Goal: Use online tool/utility: Utilize a website feature to perform a specific function

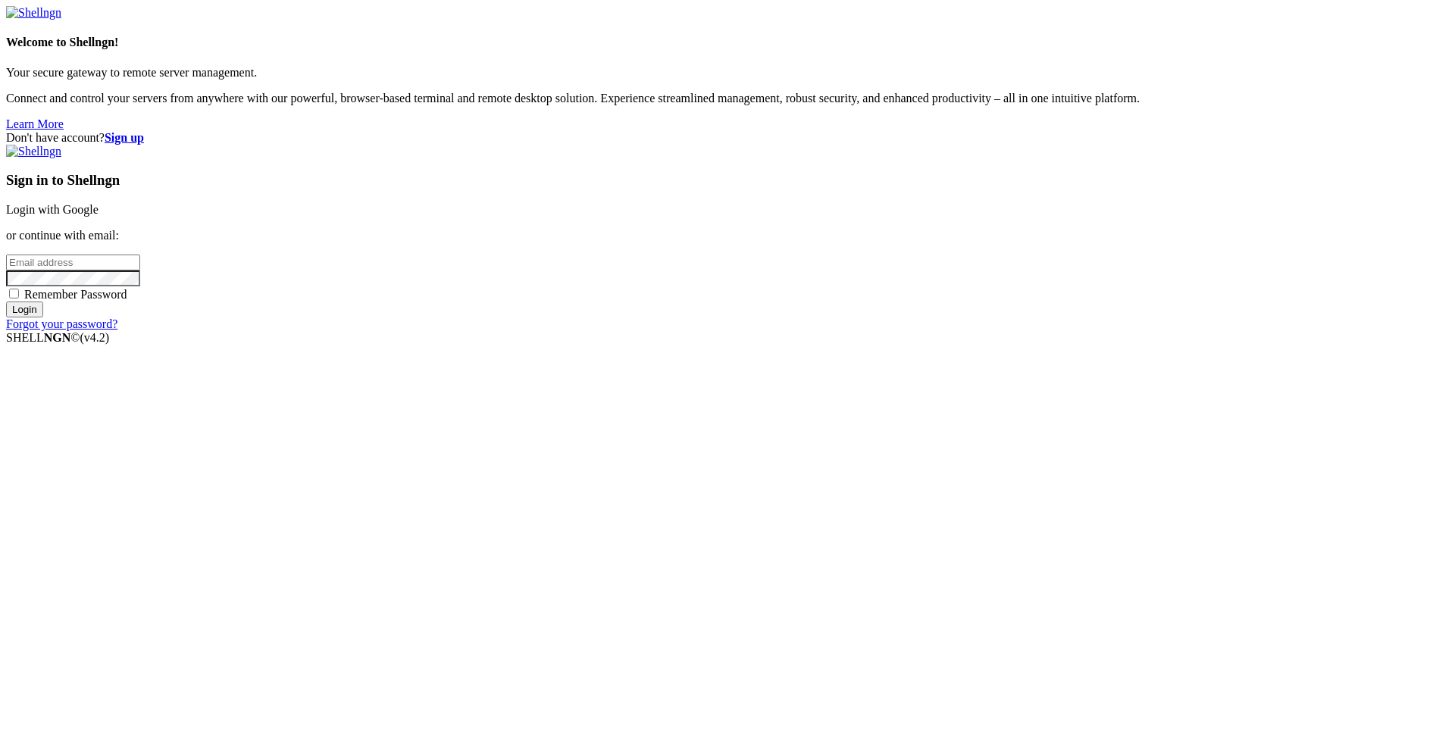
click at [99, 216] on link "Login with Google" at bounding box center [52, 209] width 92 height 13
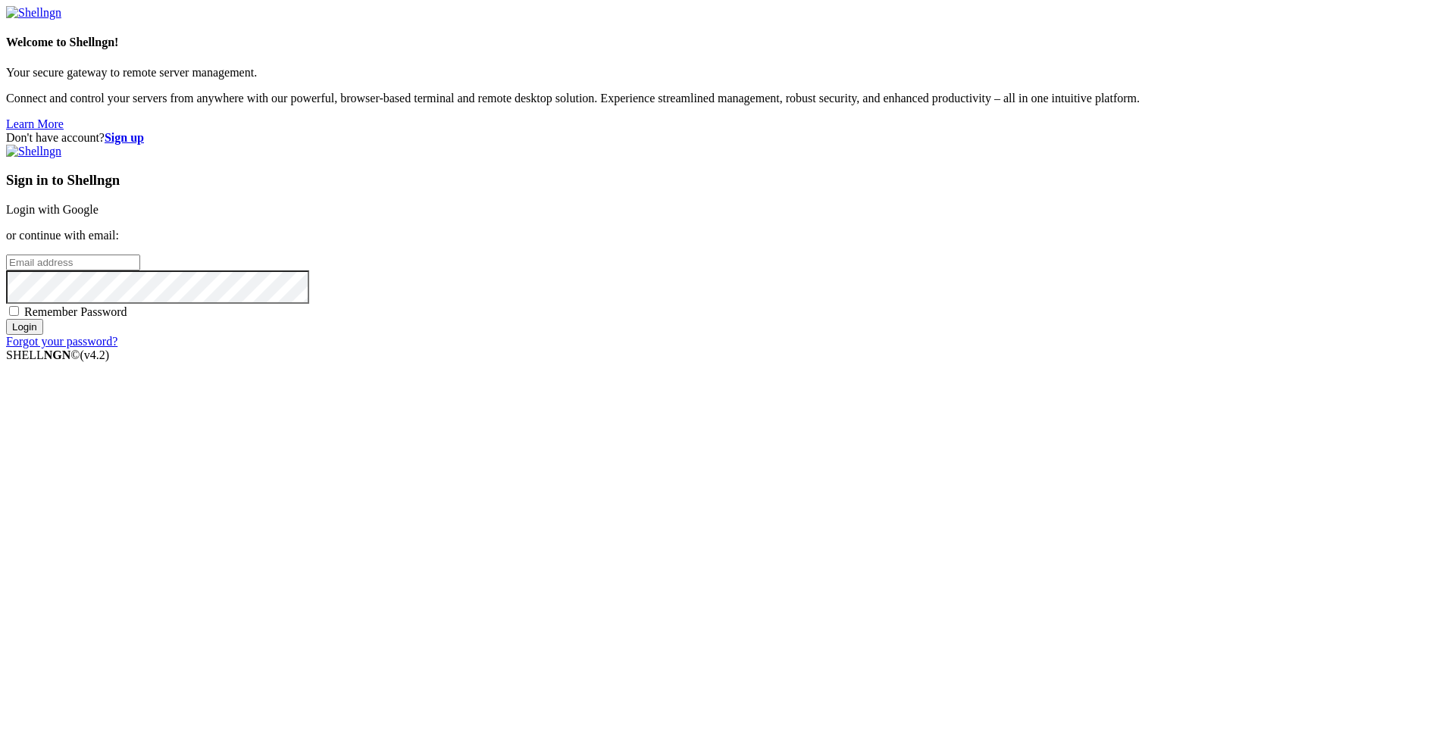
click at [822, 263] on div "Sign in to Shellngn Login with Google or continue with email: Remember Password…" at bounding box center [727, 247] width 1443 height 204
click at [822, 394] on div "Loading..." at bounding box center [727, 440] width 1443 height 92
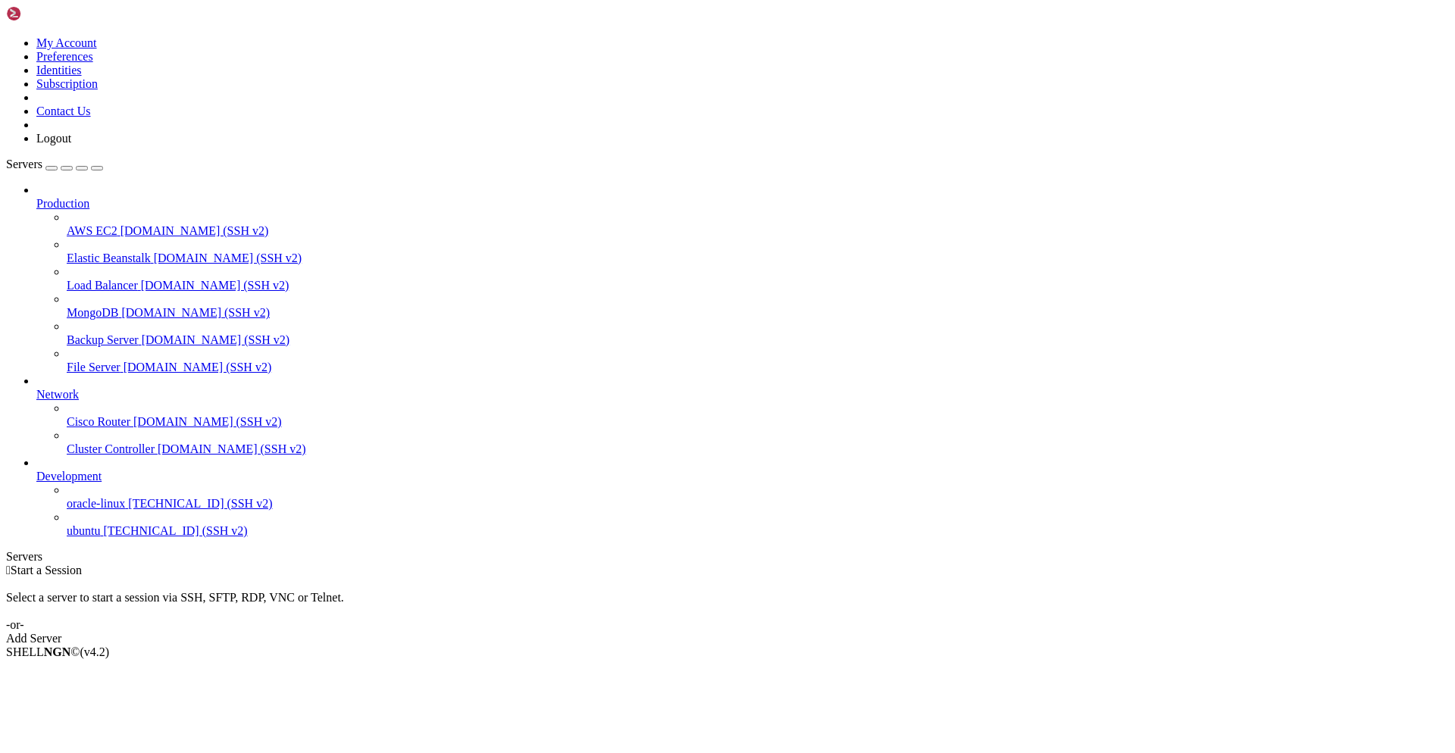
click at [100, 537] on span "ubuntu" at bounding box center [83, 530] width 33 height 13
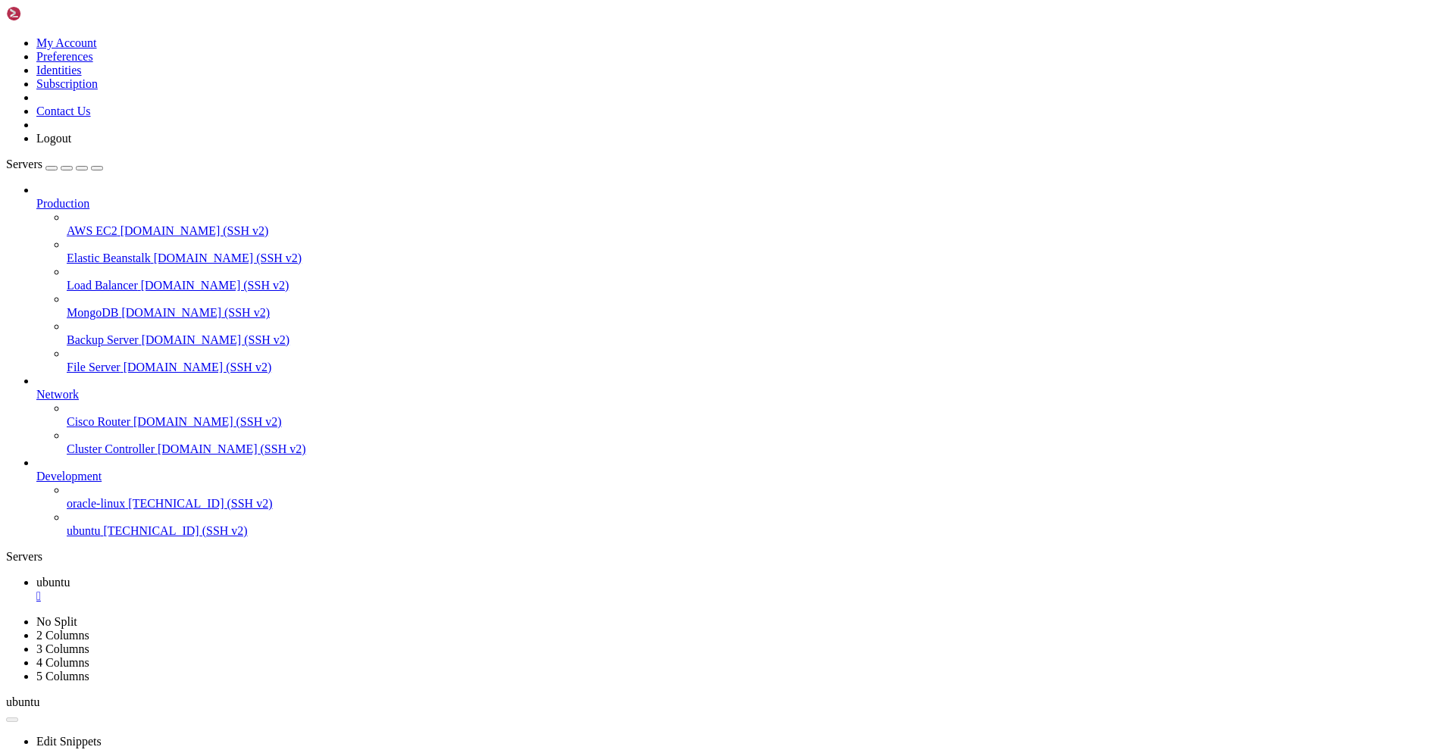
click at [100, 537] on span "ubuntu" at bounding box center [83, 530] width 33 height 13
